Goal: Check status: Check status

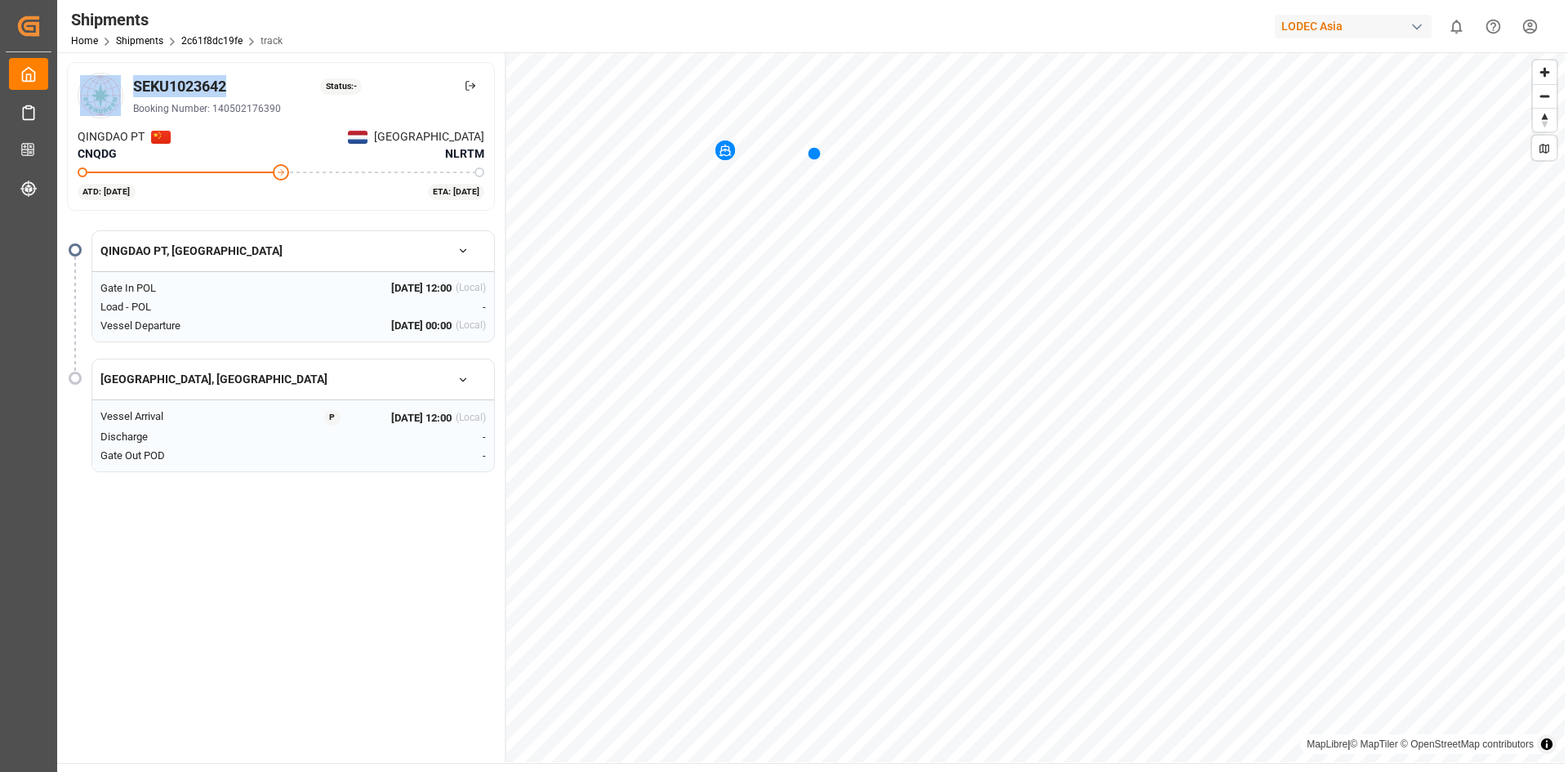
drag, startPoint x: 234, startPoint y: 81, endPoint x: 122, endPoint y: 78, distance: 112.0
click at [122, 78] on div "SEKU1023642 Status: - Booking Number: 140502176390" at bounding box center [281, 96] width 406 height 46
copy div "SEKU1023642"
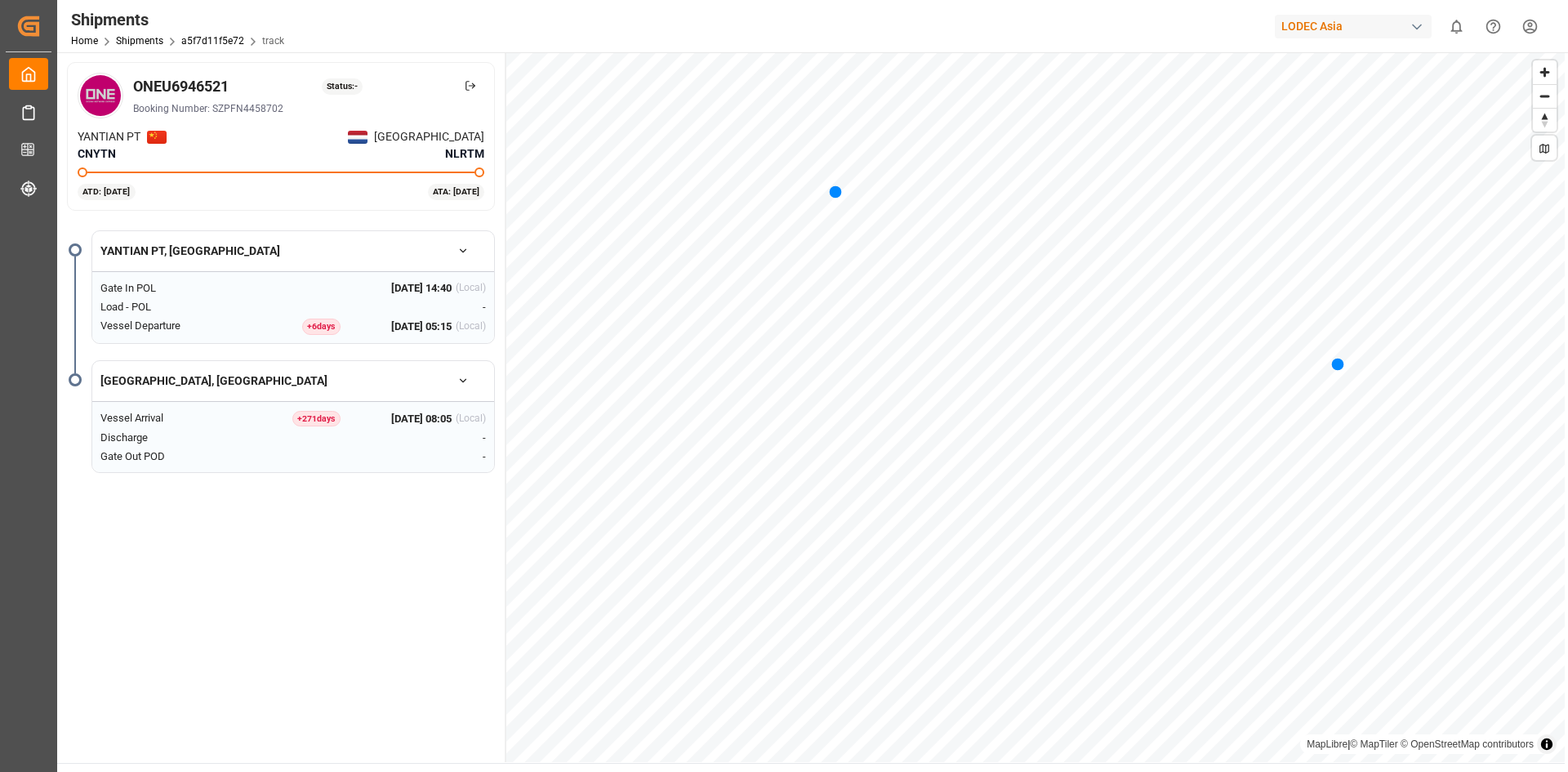
click at [441, 411] on span "[DATE] 08:05" at bounding box center [421, 419] width 60 height 17
click at [321, 420] on div "+ 271 day s" at bounding box center [317, 419] width 48 height 17
click at [319, 418] on div "+ 271 day s" at bounding box center [317, 419] width 48 height 17
click at [201, 184] on div "ATD: 21-Aug-2025 ATA: 08-Oct-2025" at bounding box center [281, 190] width 406 height 18
click at [151, 383] on button "[GEOGRAPHIC_DATA], [GEOGRAPHIC_DATA]" at bounding box center [293, 380] width 402 height 29
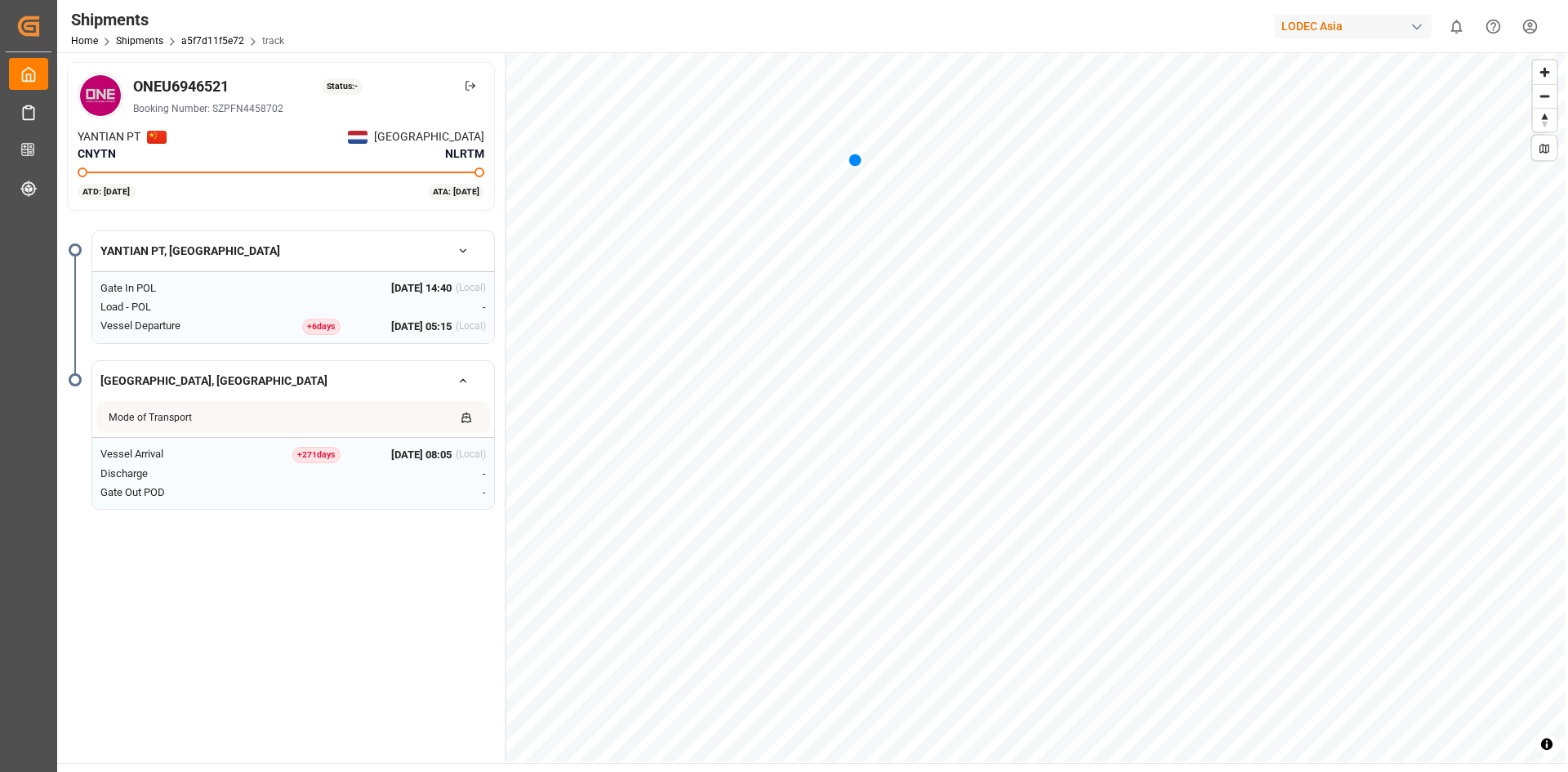
click at [325, 448] on div "+ 271 day s" at bounding box center [317, 455] width 48 height 17
click at [468, 451] on div "(Local)" at bounding box center [470, 455] width 30 height 17
click at [456, 417] on div "Mode of Transport" at bounding box center [294, 418] width 369 height 15
click at [343, 88] on div "Status: -" at bounding box center [342, 87] width 42 height 17
